Goal: Task Accomplishment & Management: Manage account settings

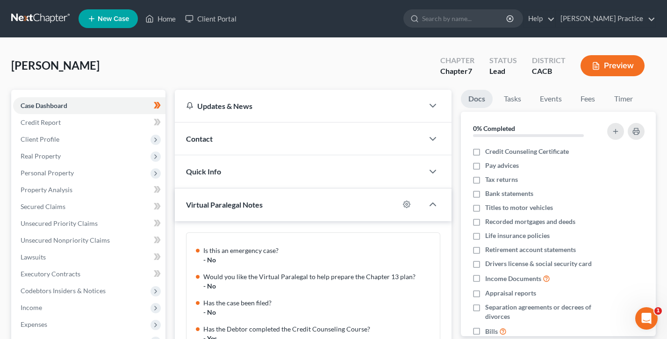
scroll to position [102, 0]
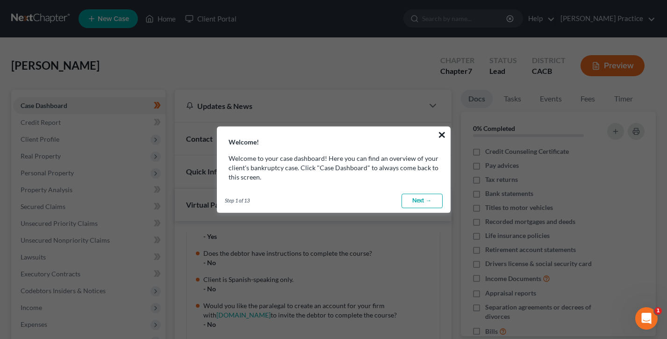
click at [439, 131] on button "×" at bounding box center [442, 134] width 9 height 15
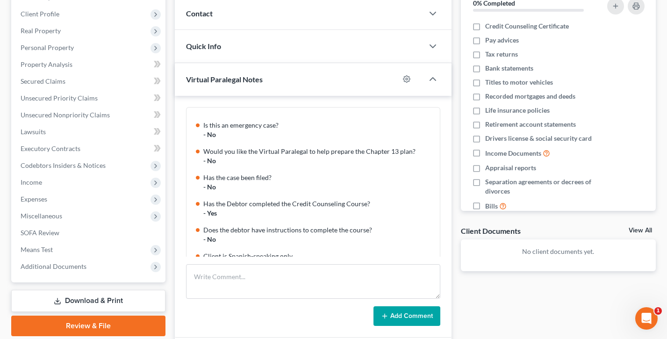
scroll to position [0, 0]
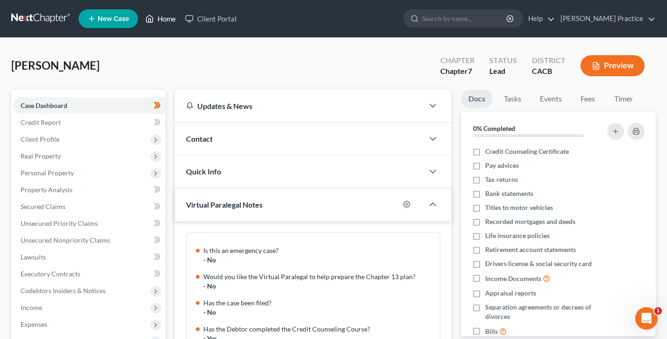
click at [152, 14] on icon at bounding box center [149, 18] width 8 height 11
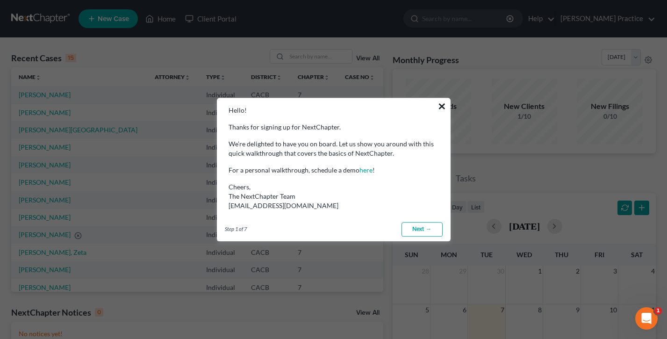
click at [442, 101] on button "×" at bounding box center [442, 106] width 9 height 15
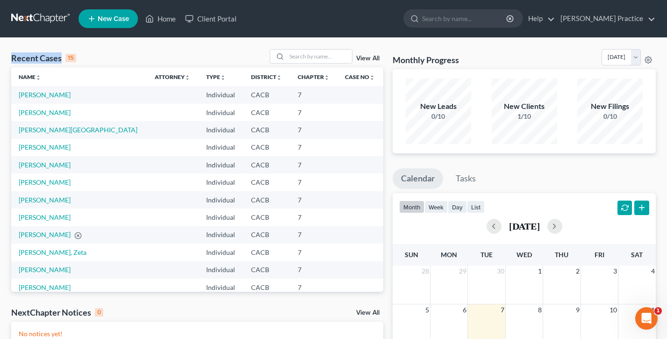
drag, startPoint x: 89, startPoint y: 60, endPoint x: 0, endPoint y: 53, distance: 89.6
click at [0, 53] on div "Recent Cases 15 View All Name unfold_more expand_more expand_less Attorney unfo…" at bounding box center [333, 280] width 667 height 485
click at [138, 56] on div "Recent Cases 15 View All" at bounding box center [197, 58] width 372 height 18
click at [623, 15] on link "[PERSON_NAME] Practice" at bounding box center [606, 18] width 100 height 17
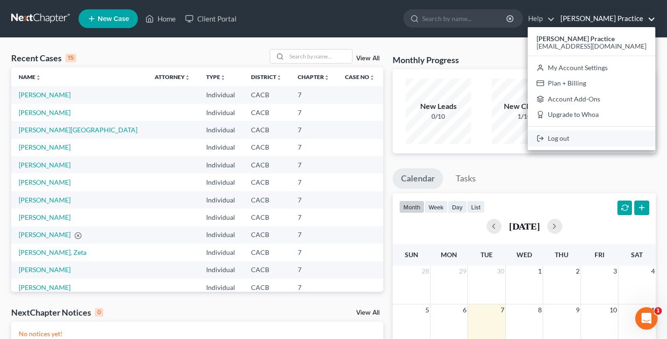
click at [604, 137] on link "Log out" at bounding box center [592, 138] width 128 height 16
